Goal: Task Accomplishment & Management: Manage account settings

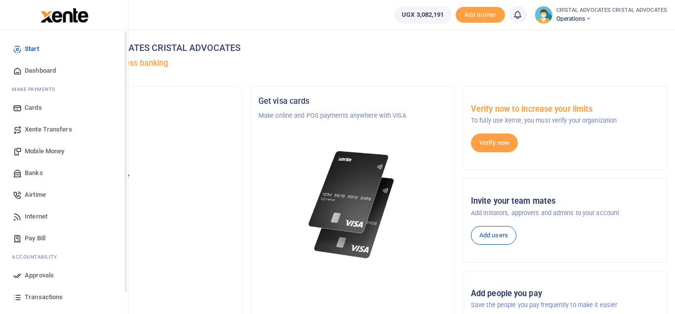
click at [36, 303] on link "Transactions" at bounding box center [64, 297] width 112 height 22
click at [41, 299] on span "Transactions" at bounding box center [44, 297] width 38 height 10
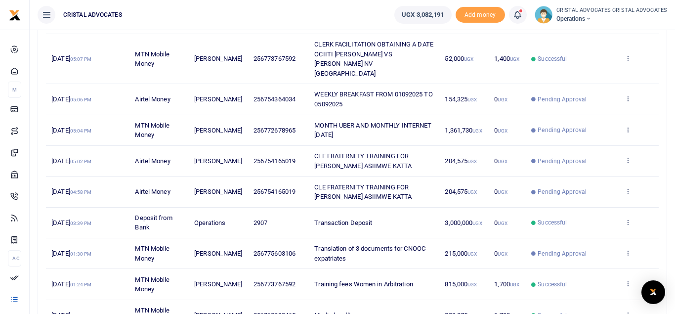
scroll to position [182, 0]
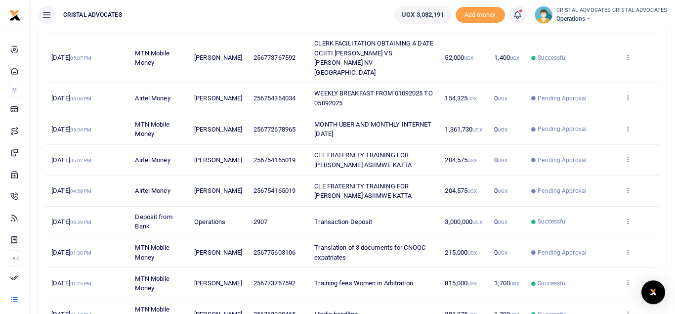
click at [514, 16] on link at bounding box center [518, 15] width 18 height 18
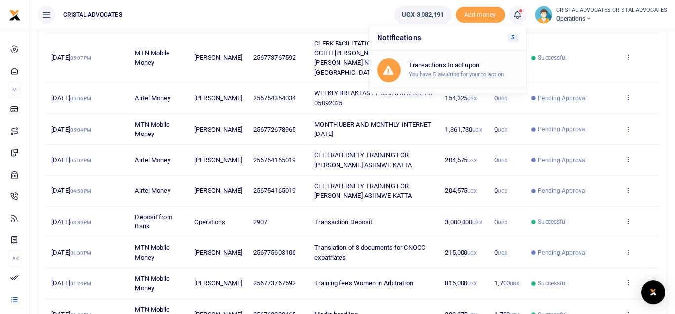
click at [442, 67] on h6 "Transactions to act upon" at bounding box center [464, 65] width 110 height 8
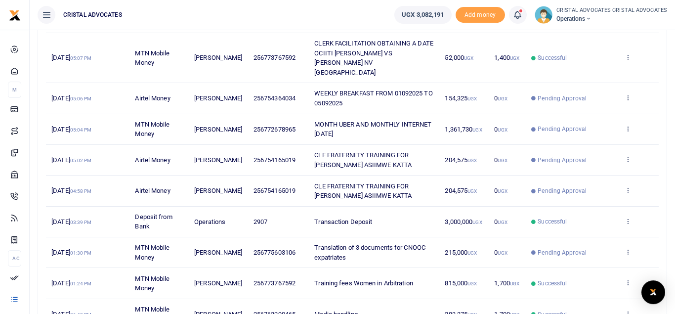
click at [519, 15] on icon at bounding box center [517, 14] width 10 height 11
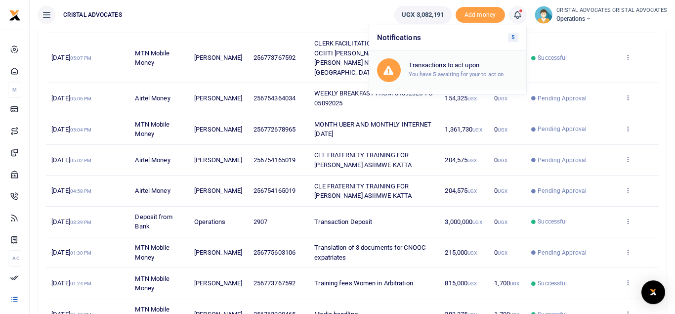
click at [470, 78] on small "You have 5 awaiting for your to act on" at bounding box center [456, 74] width 95 height 7
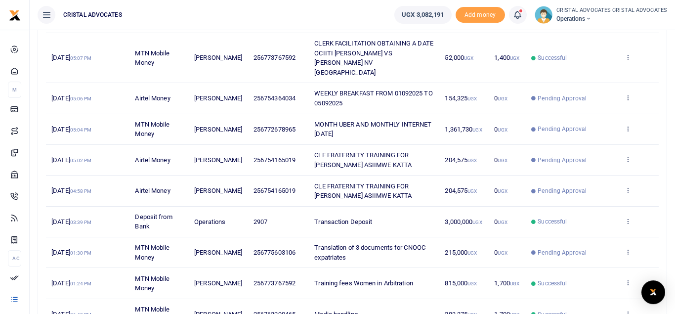
click at [470, 83] on td "154,325 UGX" at bounding box center [463, 98] width 49 height 31
click at [517, 17] on icon at bounding box center [517, 14] width 10 height 11
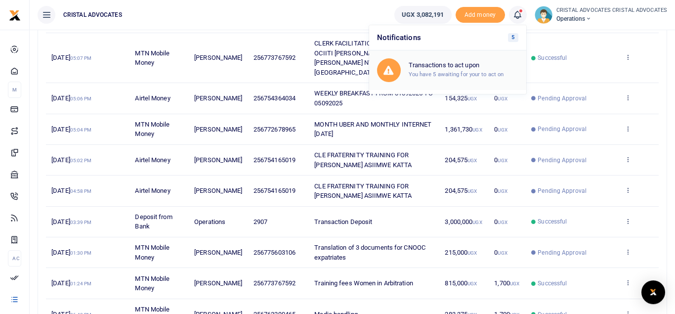
click at [455, 74] on small "You have 5 awaiting for your to act on" at bounding box center [456, 74] width 95 height 7
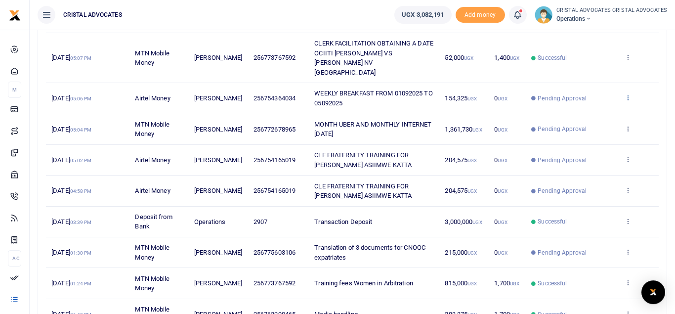
click at [630, 94] on icon at bounding box center [628, 97] width 6 height 7
click at [584, 127] on link "Send again" at bounding box center [591, 127] width 78 height 14
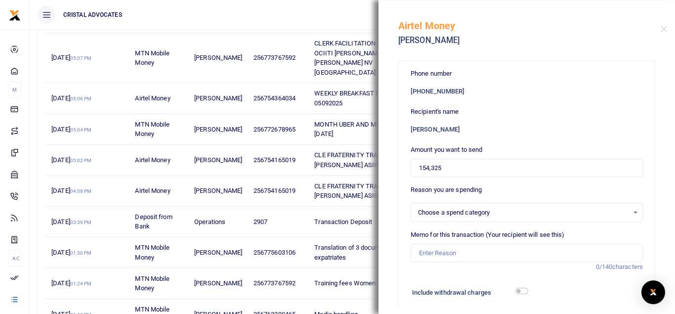
select select
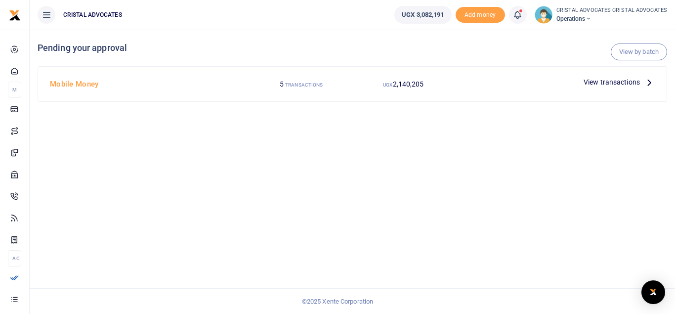
click at [604, 79] on span "View transactions" at bounding box center [612, 82] width 56 height 11
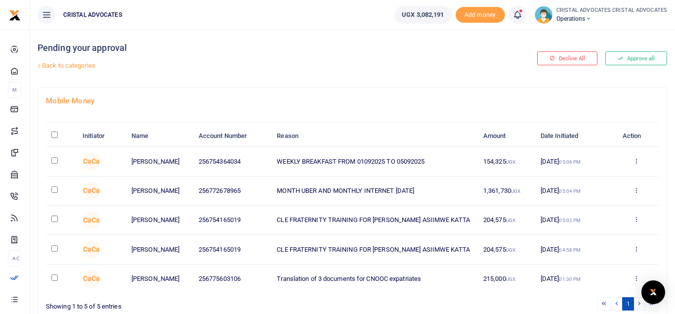
click at [54, 136] on input "\a \a : activate to sort column descending" at bounding box center [54, 134] width 6 height 6
checkbox input "true"
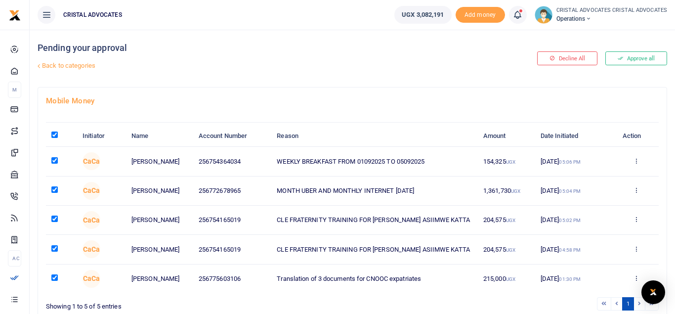
checkbox input "true"
click at [56, 136] on input "\a \a : activate to sort column descending" at bounding box center [54, 134] width 6 height 6
checkbox input "false"
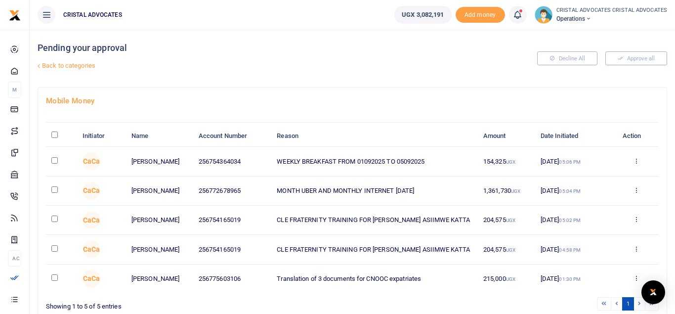
checkbox input "false"
click at [56, 136] on input "\a \a : activate to sort column descending" at bounding box center [54, 134] width 6 height 6
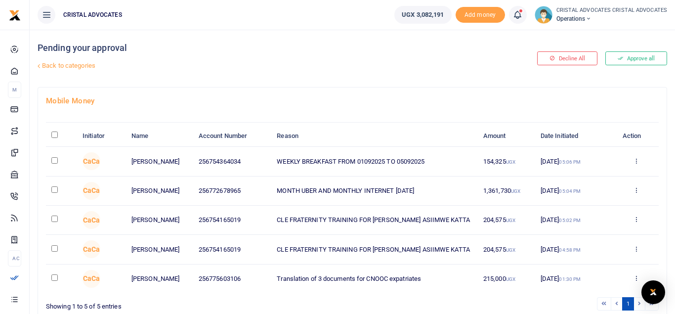
checkbox input "true"
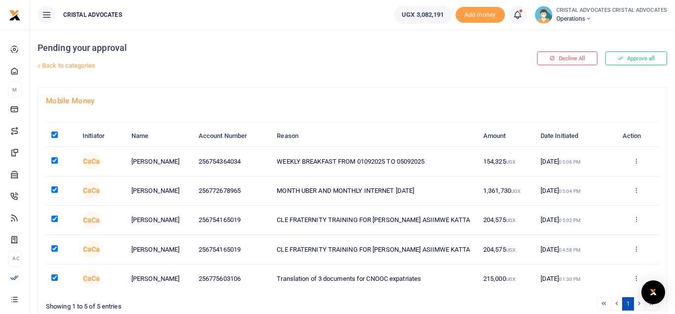
checkbox input "true"
click at [641, 60] on div "Decline All Approve all" at bounding box center [565, 58] width 212 height 57
click at [54, 136] on input "\a \a : activate to sort column descending" at bounding box center [54, 134] width 6 height 6
checkbox input "false"
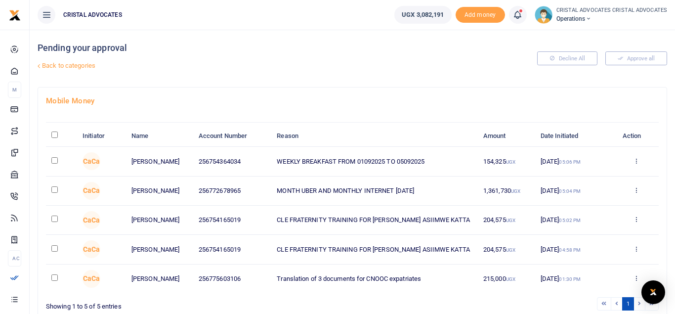
checkbox input "false"
click at [633, 59] on button "Approve all" at bounding box center [636, 58] width 62 height 14
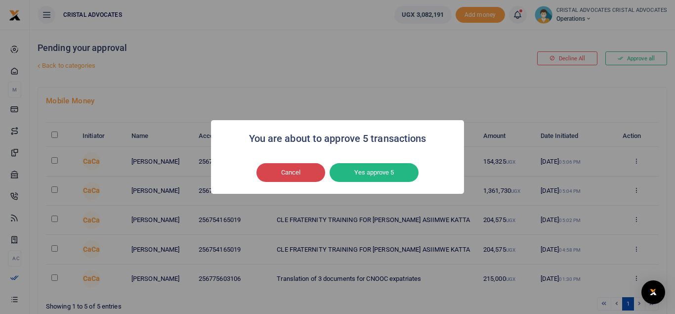
click at [283, 173] on button "Cancel" at bounding box center [290, 172] width 69 height 19
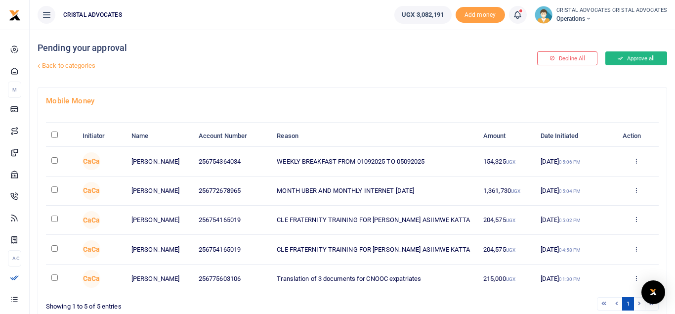
click at [636, 59] on button "Approve all" at bounding box center [636, 58] width 62 height 14
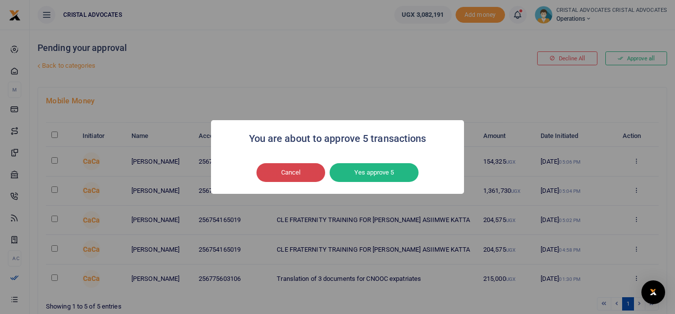
click at [303, 173] on button "Cancel" at bounding box center [290, 172] width 69 height 19
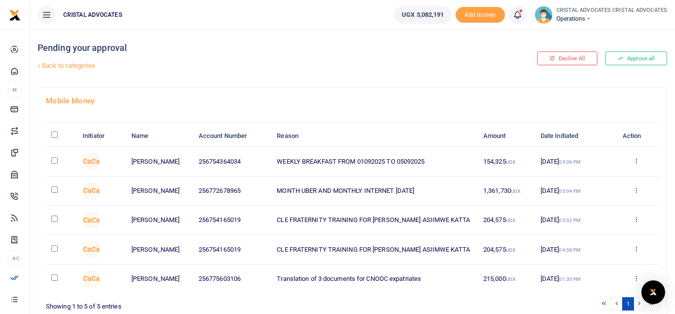
click at [57, 160] on input "checkbox" at bounding box center [54, 160] width 6 height 6
checkbox input "true"
click at [56, 190] on input "checkbox" at bounding box center [54, 189] width 6 height 6
checkbox input "true"
click at [55, 218] on input "checkbox" at bounding box center [54, 218] width 6 height 6
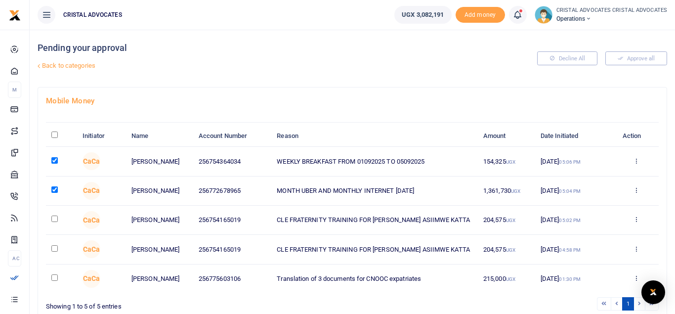
checkbox input "true"
click at [54, 279] on input "checkbox" at bounding box center [54, 277] width 6 height 6
checkbox input "true"
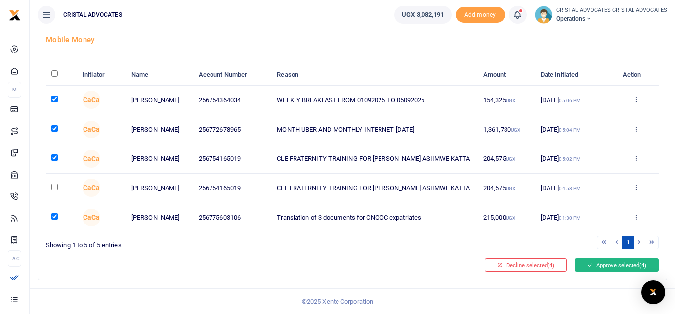
click at [596, 265] on button "Approve selected (4)" at bounding box center [617, 265] width 84 height 14
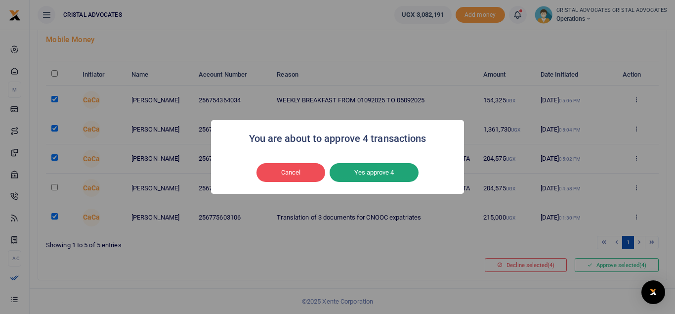
click at [370, 171] on button "Yes approve 4" at bounding box center [374, 172] width 89 height 19
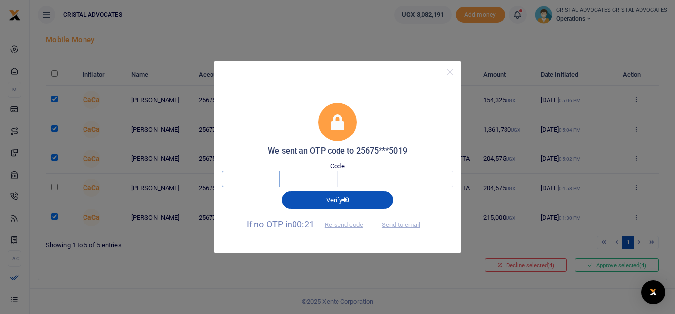
click at [265, 180] on input "text" at bounding box center [251, 178] width 58 height 17
type input "5"
type input "8"
type input "0"
type input "8"
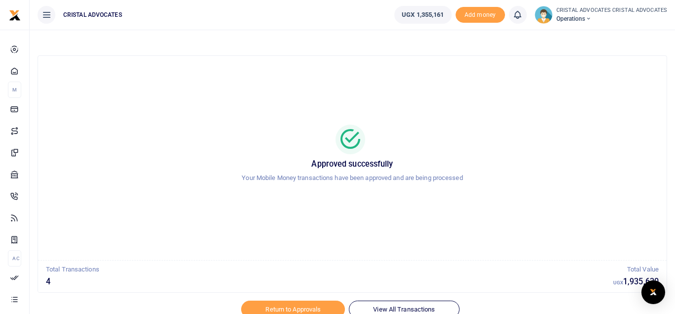
click at [264, 311] on div at bounding box center [337, 308] width 173 height 12
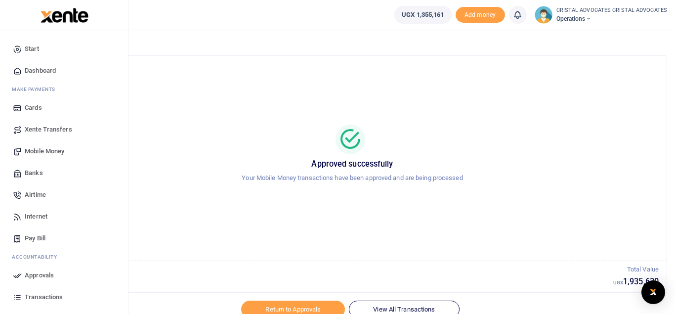
click at [42, 295] on span "Transactions" at bounding box center [44, 297] width 38 height 10
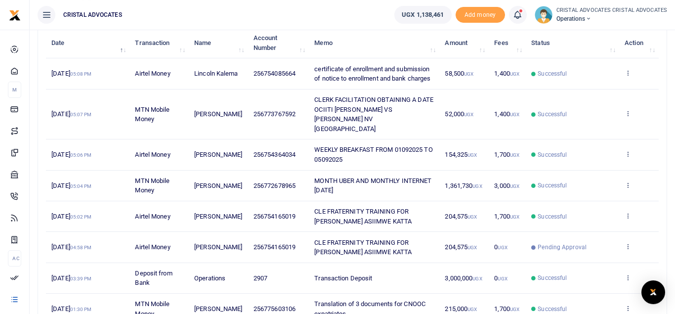
scroll to position [128, 0]
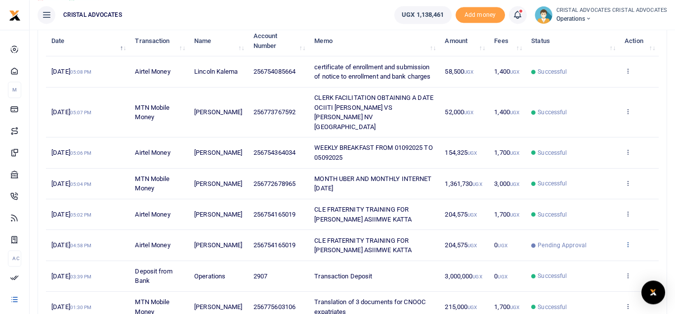
click at [631, 241] on icon at bounding box center [628, 244] width 6 height 7
click at [664, 219] on div "Search: Date Transaction Name Account Number Memo Amount Fees Status Action 8th…" at bounding box center [352, 212] width 629 height 395
click at [521, 14] on icon at bounding box center [517, 14] width 10 height 11
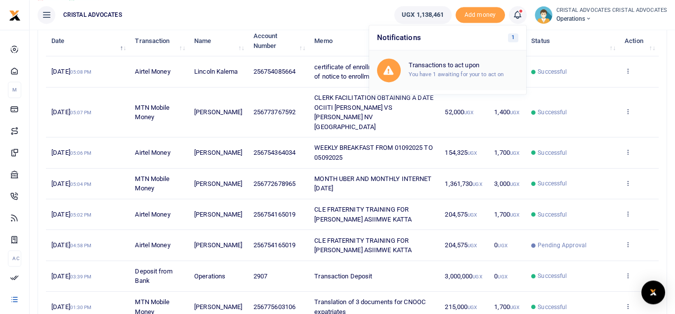
click at [439, 63] on h6 "Transactions to act upon" at bounding box center [464, 65] width 110 height 8
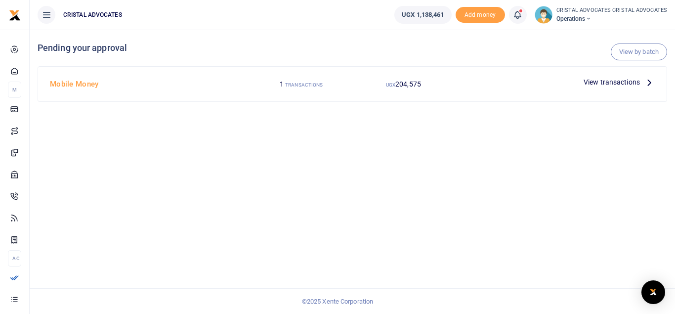
click at [605, 83] on span "View transactions" at bounding box center [612, 82] width 56 height 11
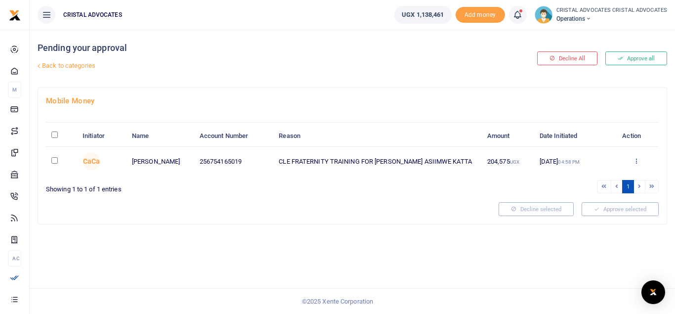
click at [635, 161] on icon at bounding box center [636, 160] width 6 height 7
click at [586, 202] on link "Decline" at bounding box center [600, 200] width 78 height 14
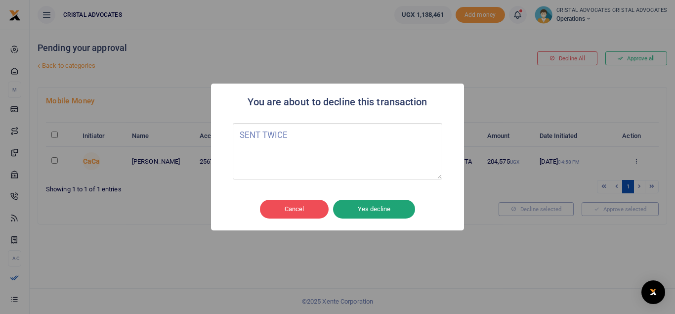
type textarea "SENT TWICE"
click at [368, 211] on button "Yes decline" at bounding box center [374, 209] width 82 height 19
